Goal: Task Accomplishment & Management: Manage account settings

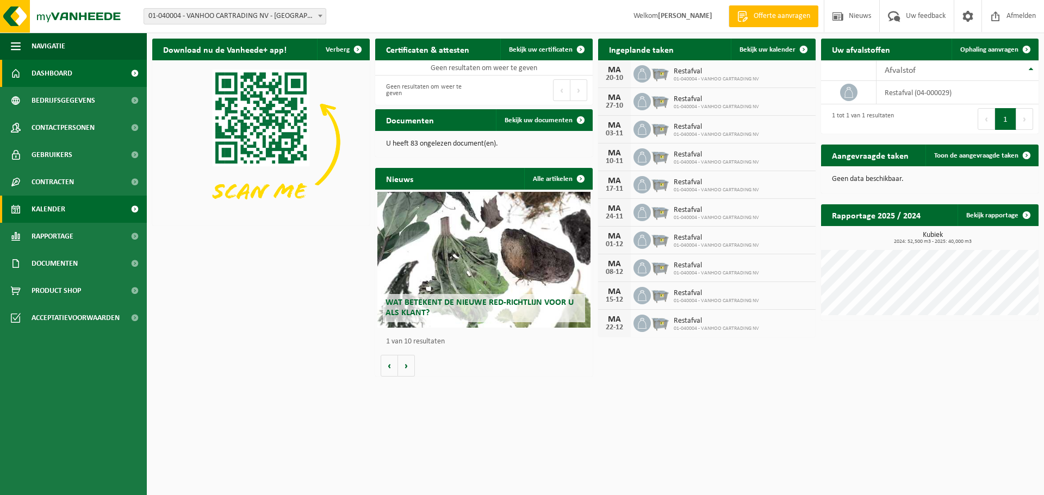
click at [49, 203] on span "Kalender" at bounding box center [49, 209] width 34 height 27
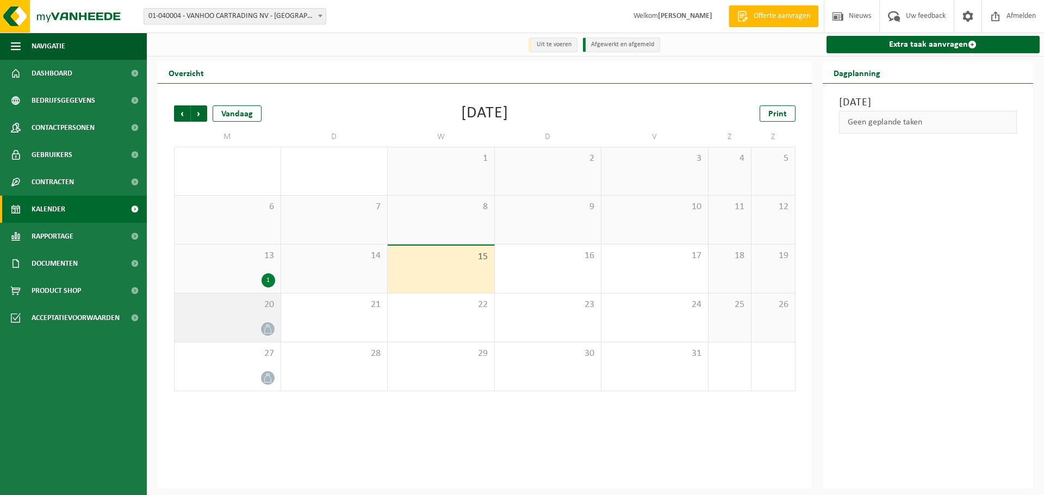
click at [227, 319] on div "20" at bounding box center [228, 318] width 106 height 48
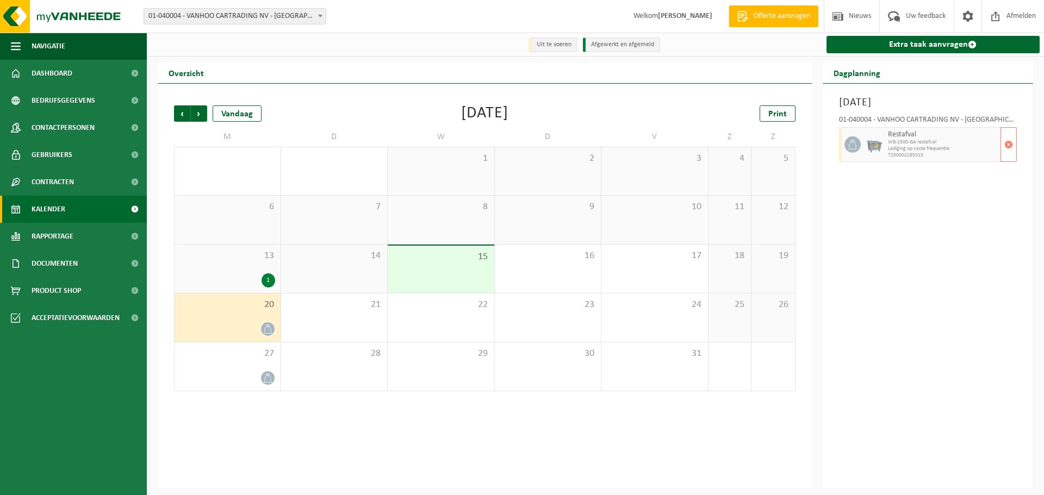
click at [892, 155] on span "T250002285315" at bounding box center [943, 155] width 110 height 7
click at [1010, 151] on span "button" at bounding box center [1008, 145] width 9 height 22
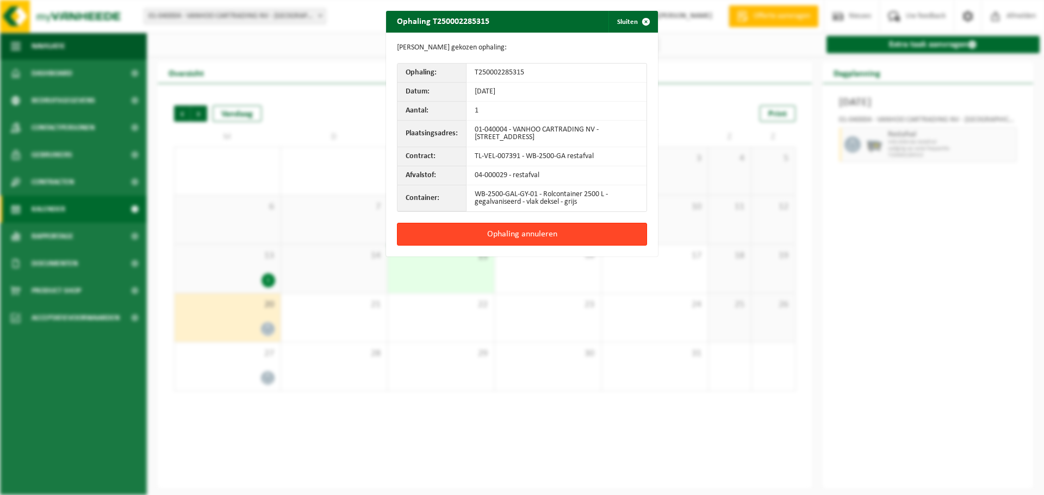
click at [503, 231] on button "Ophaling annuleren" at bounding box center [522, 234] width 250 height 23
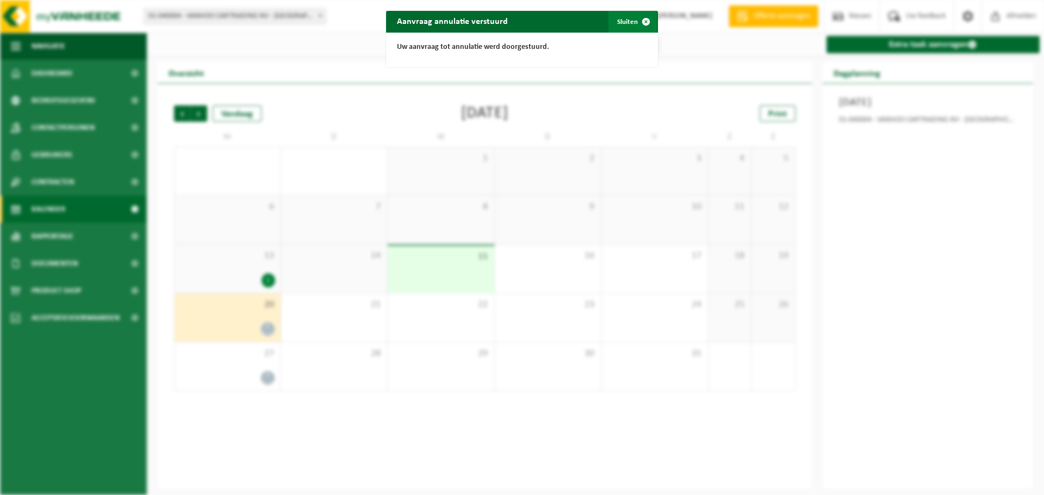
click at [629, 23] on button "Sluiten" at bounding box center [632, 22] width 48 height 22
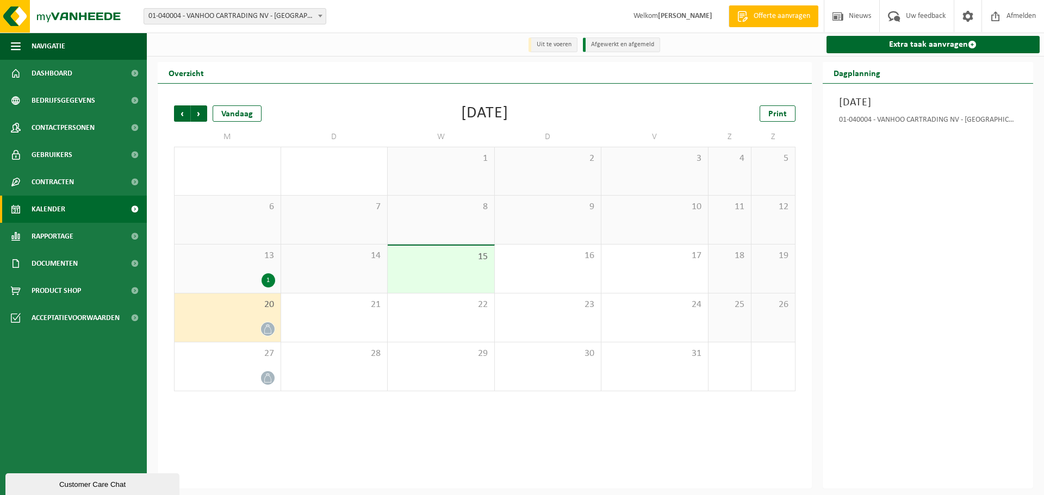
click at [263, 316] on div "20" at bounding box center [228, 318] width 106 height 48
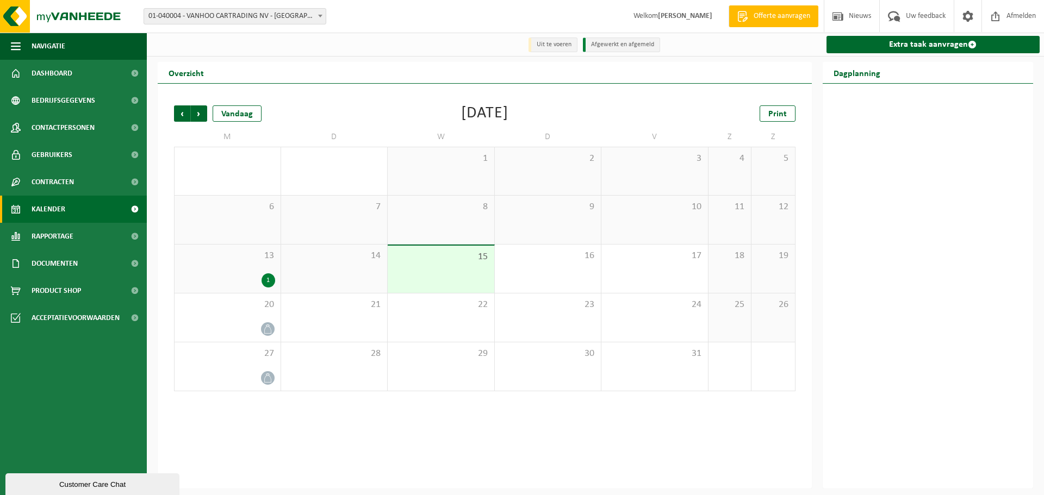
click at [903, 146] on div at bounding box center [928, 286] width 211 height 405
